Goal: Transaction & Acquisition: Purchase product/service

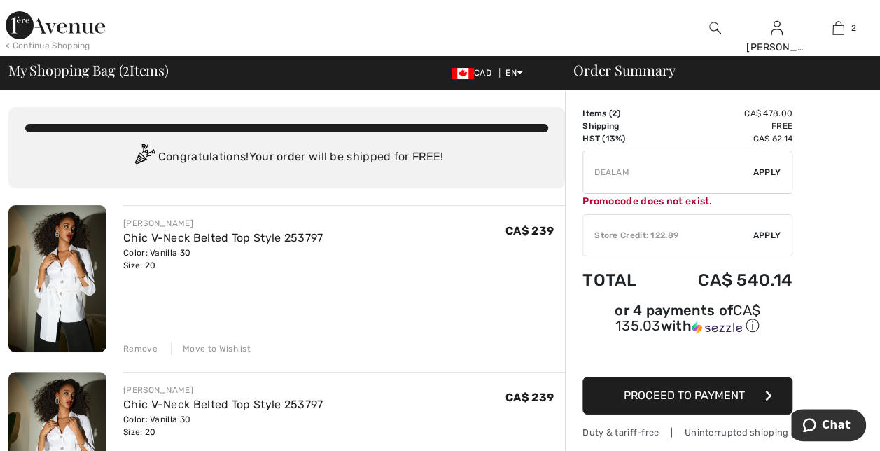
type input "FREEDENIMBAG"
type input "NEW15"
type input "FLASH15"
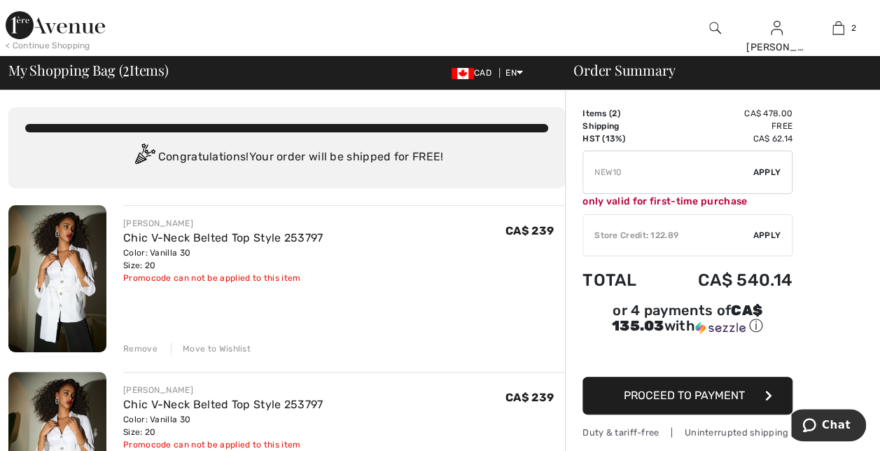
type input "FREEXPRESS"
type input "LAB0URDAY16"
click at [378, 252] on div "JOSEPH RIBKOFF Chic V-Neck Belted Top Style 253797 Color: Vanilla 30 Size: 20 F…" at bounding box center [344, 250] width 442 height 67
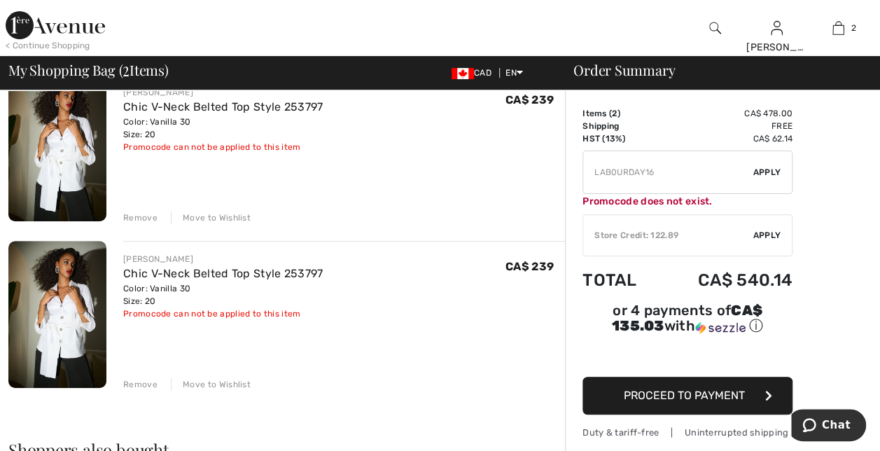
scroll to position [140, 0]
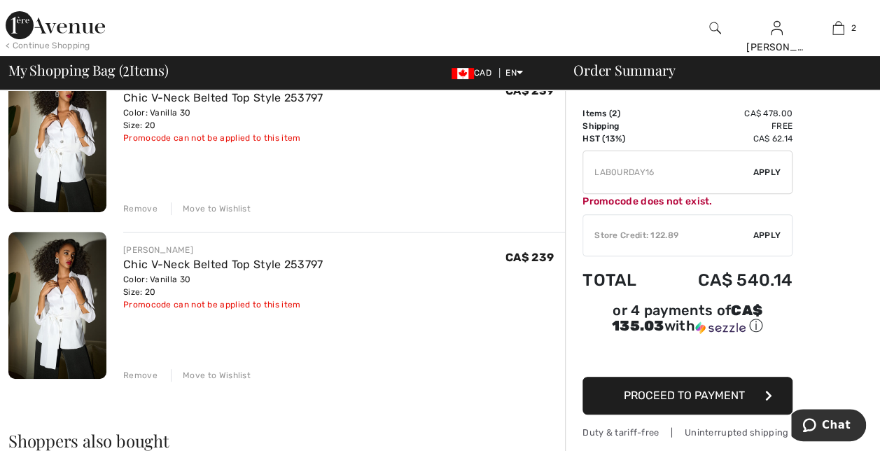
click at [138, 374] on div "Remove" at bounding box center [140, 375] width 34 height 13
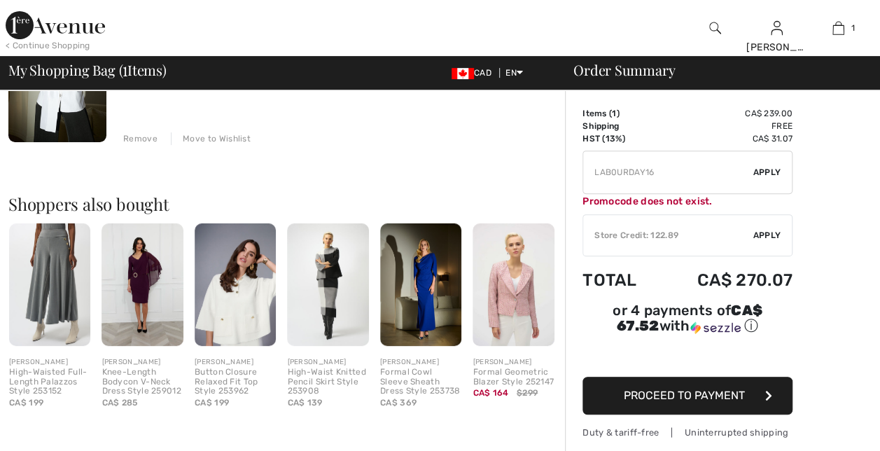
scroll to position [0, 0]
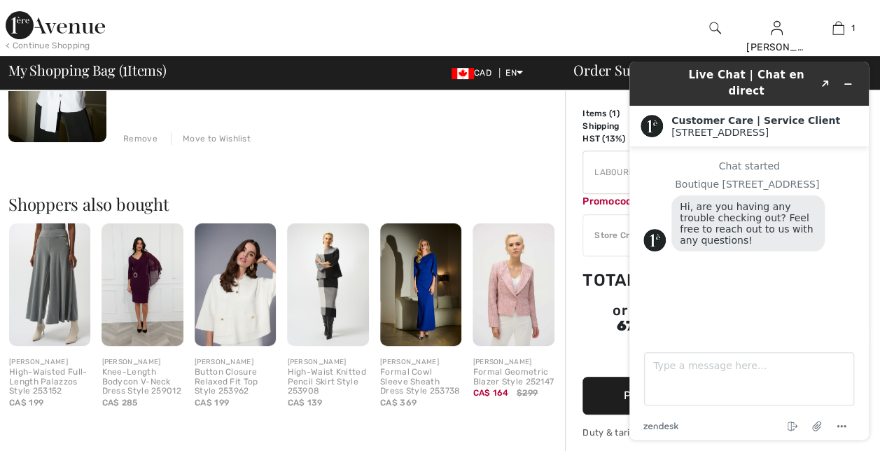
click at [475, 157] on div "JOSEPH RIBKOFF Chic V-Neck Belted Top Style 253797 Color: Vanilla 30 Size: 20 F…" at bounding box center [286, 353] width 557 height 717
click at [597, 120] on td "Shipping" at bounding box center [621, 126] width 76 height 13
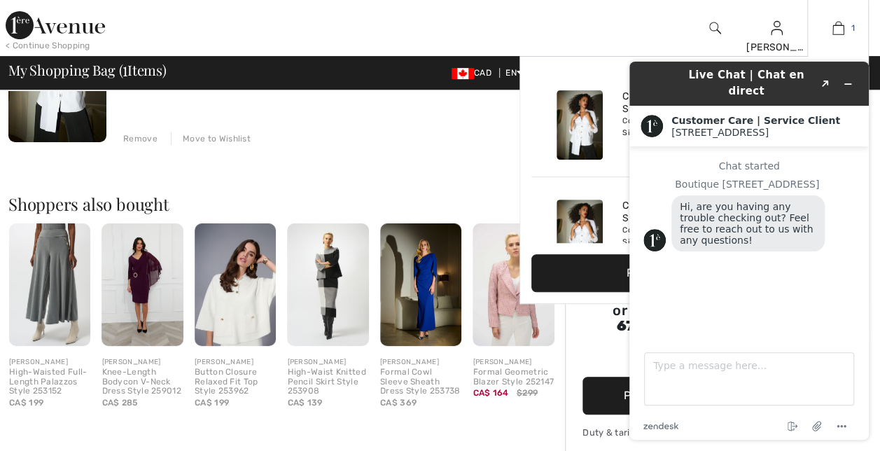
click at [838, 29] on img at bounding box center [839, 28] width 12 height 17
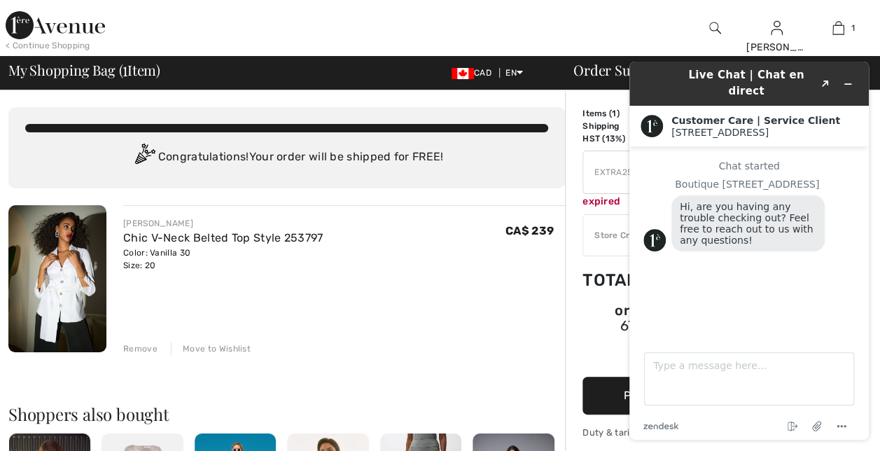
drag, startPoint x: 658, startPoint y: 72, endPoint x: 463, endPoint y: 120, distance: 200.5
click at [618, 120] on html "Live Chat | Chat en direct Created with Sketch. Customer Care | Service Client …" at bounding box center [749, 250] width 262 height 401
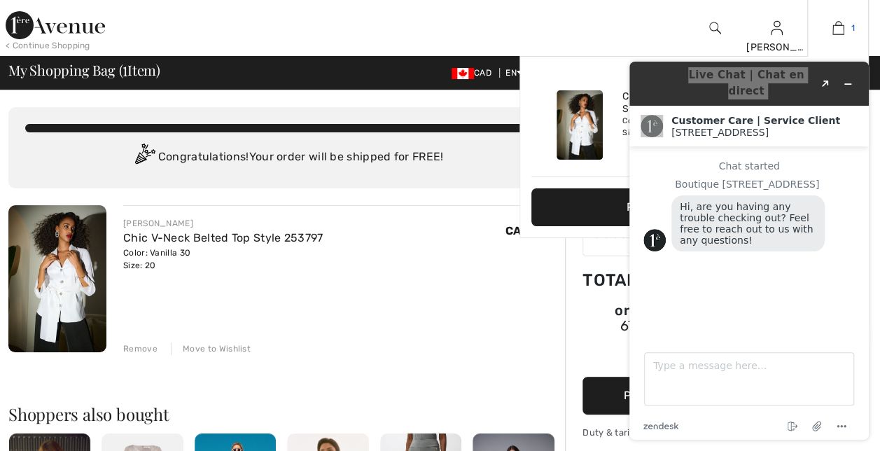
click at [845, 25] on link "1" at bounding box center [838, 28] width 60 height 17
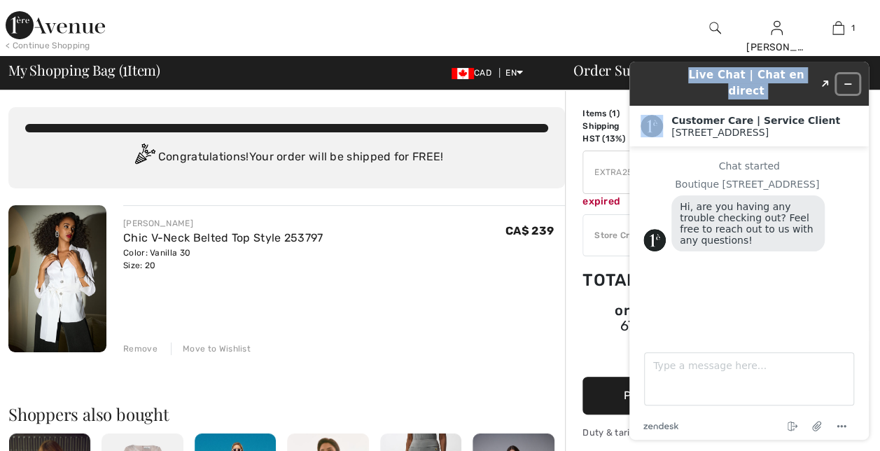
click at [845, 79] on icon "Minimize widget" at bounding box center [848, 84] width 10 height 10
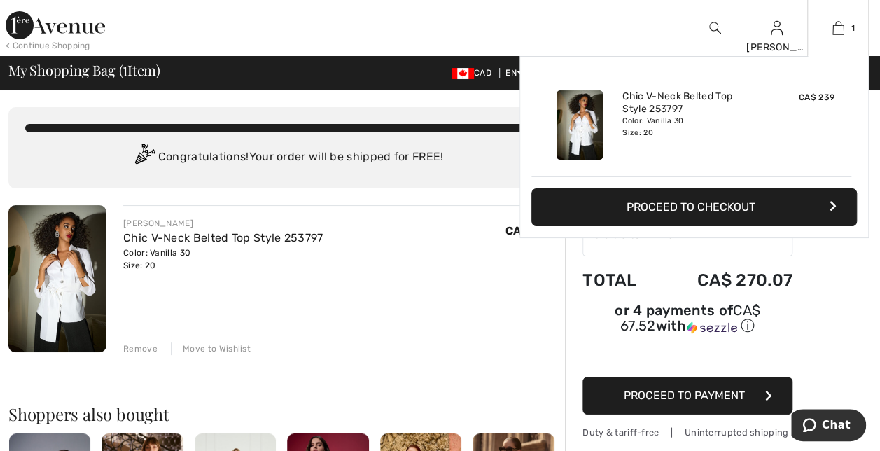
click at [713, 209] on button "Proceed to Checkout" at bounding box center [695, 207] width 326 height 38
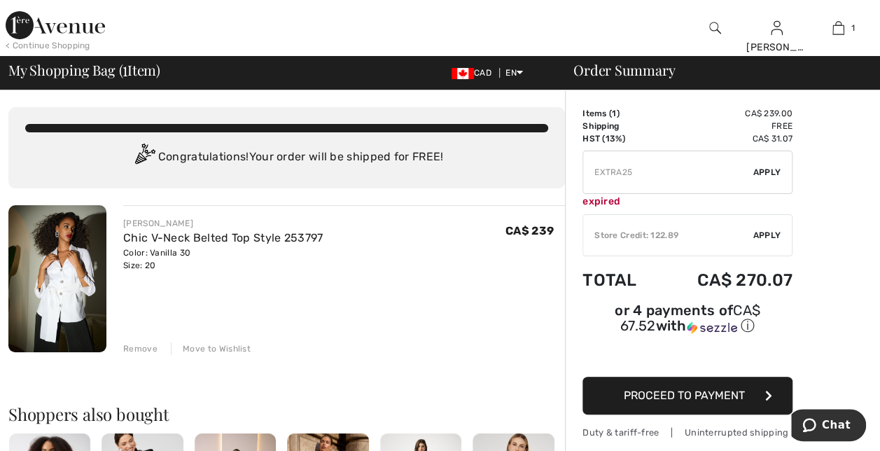
type input "FREEDENIMBAG"
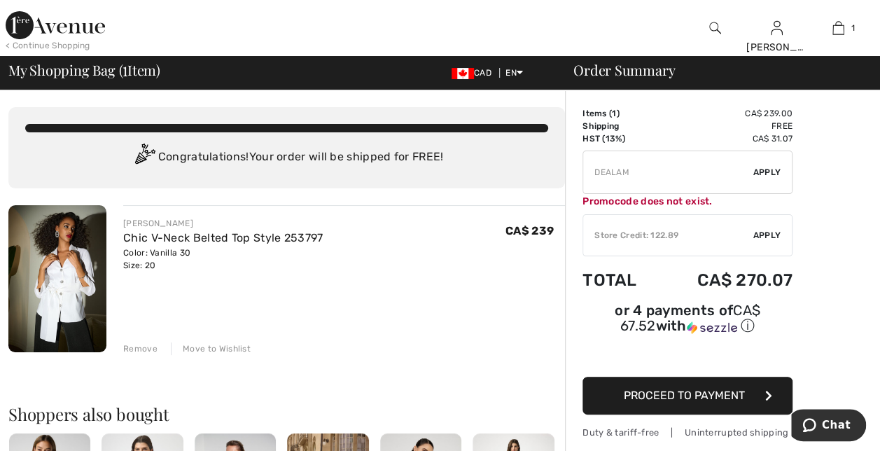
type input "NEW15"
type input "FLASH15"
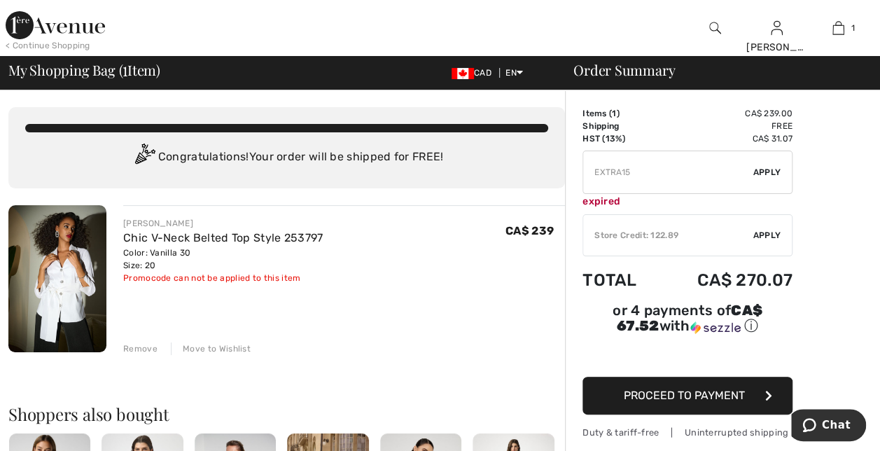
type input "FREEXPRESS"
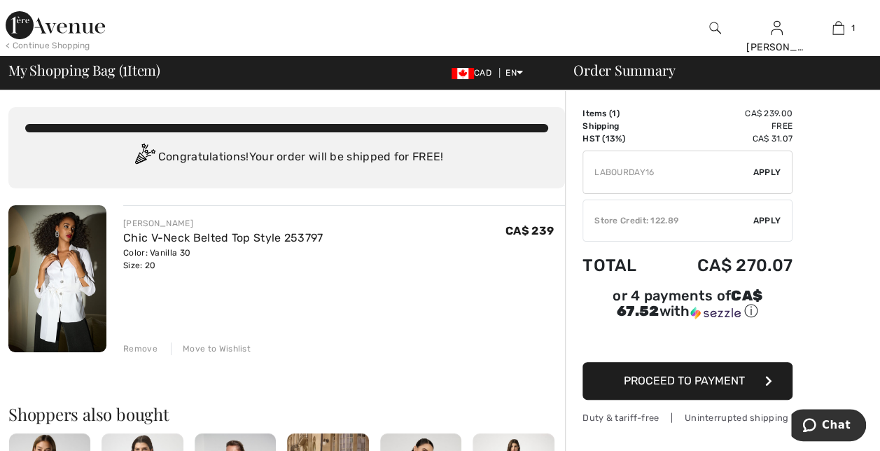
type input "LAB0URDAY16"
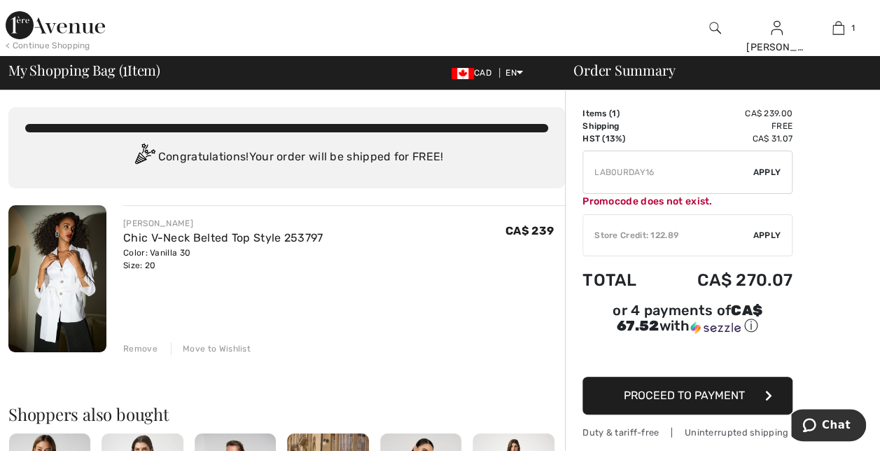
click at [654, 389] on span "Proceed to Payment" at bounding box center [684, 395] width 121 height 13
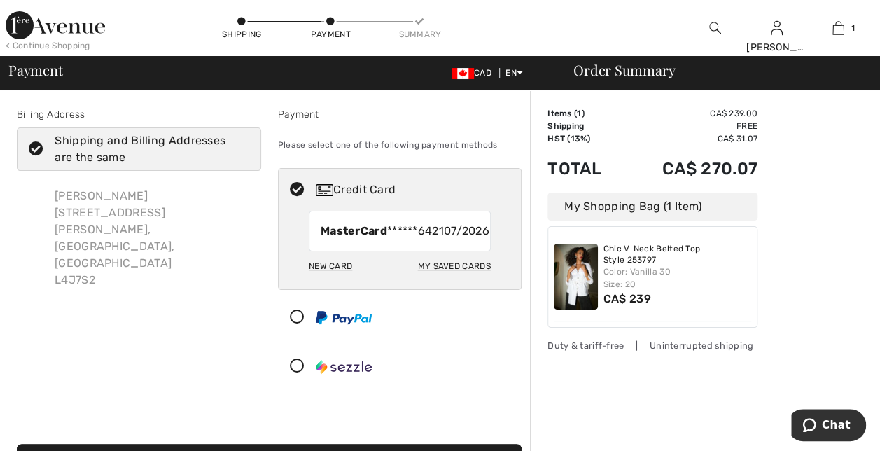
scroll to position [140, 0]
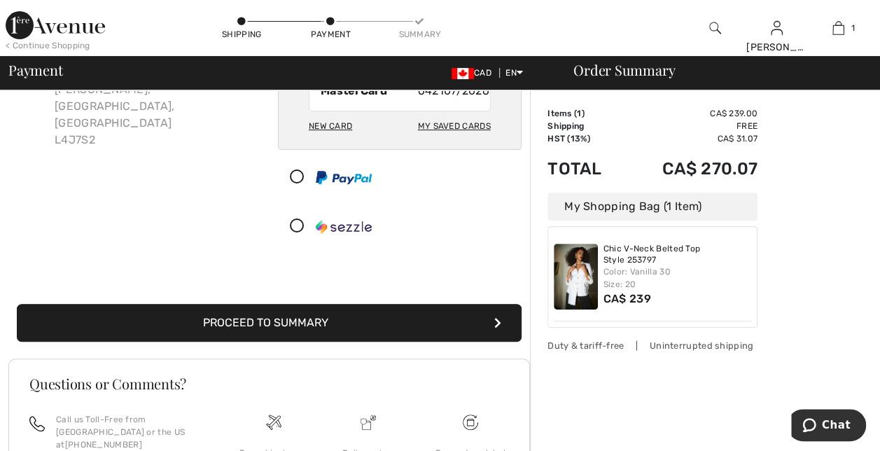
click at [445, 342] on button "Proceed to Summary" at bounding box center [269, 323] width 505 height 38
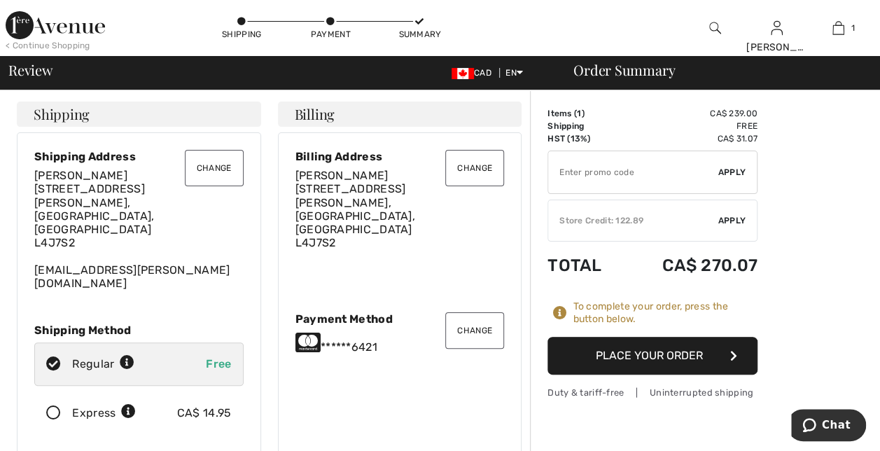
click at [628, 365] on button "Place Your Order" at bounding box center [653, 356] width 210 height 38
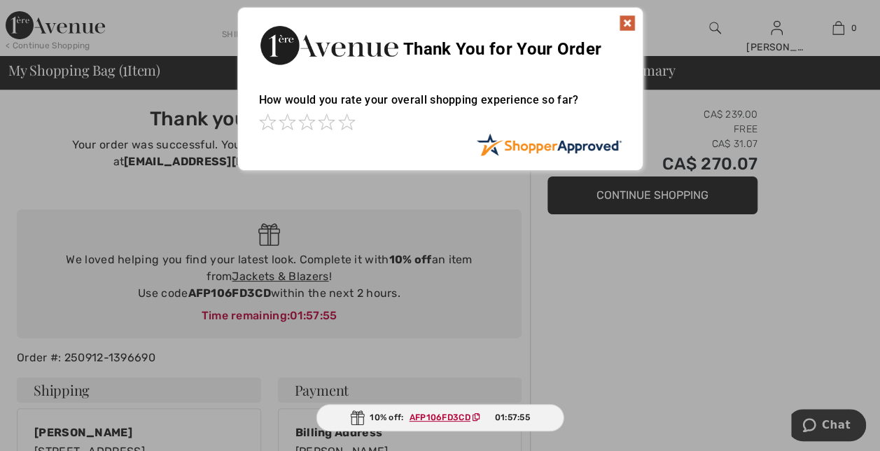
click at [632, 20] on img at bounding box center [627, 23] width 17 height 17
